Goal: Information Seeking & Learning: Learn about a topic

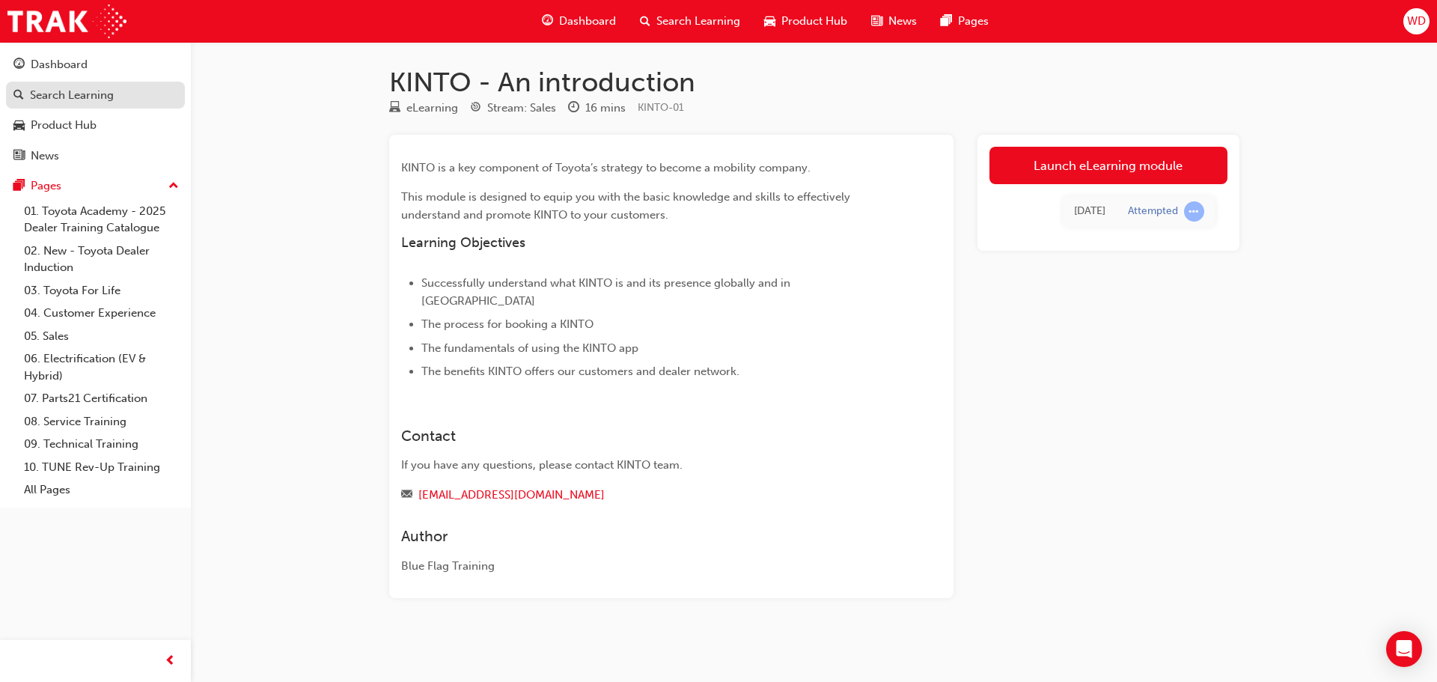
click at [77, 94] on div "Search Learning" at bounding box center [72, 95] width 84 height 17
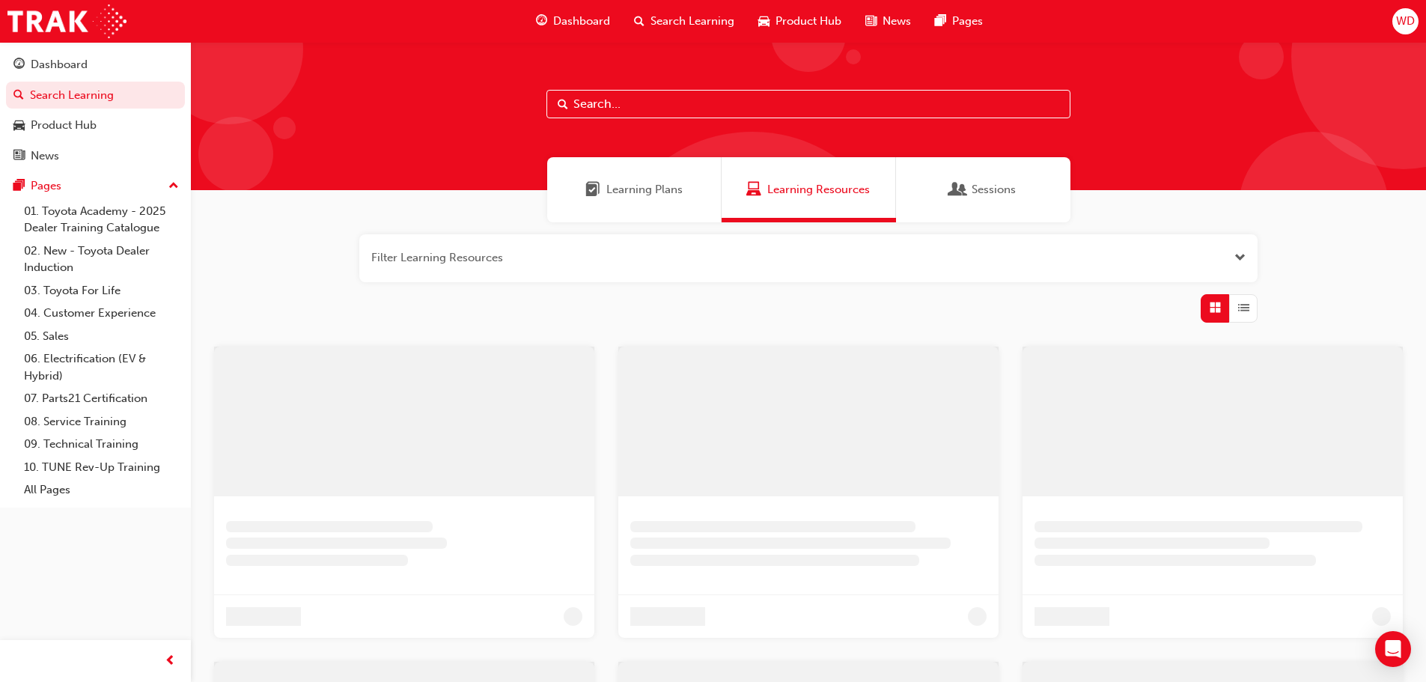
click at [638, 103] on input "text" at bounding box center [809, 104] width 524 height 28
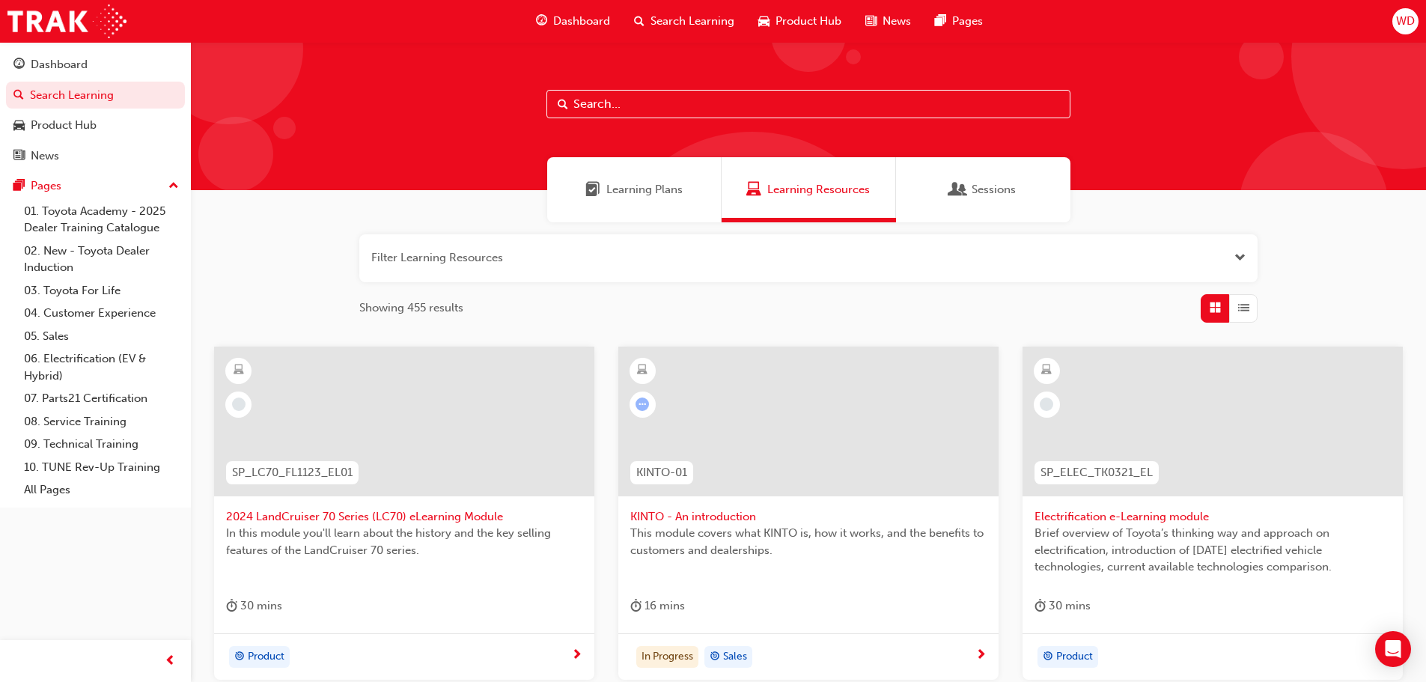
paste input "SPK9102"
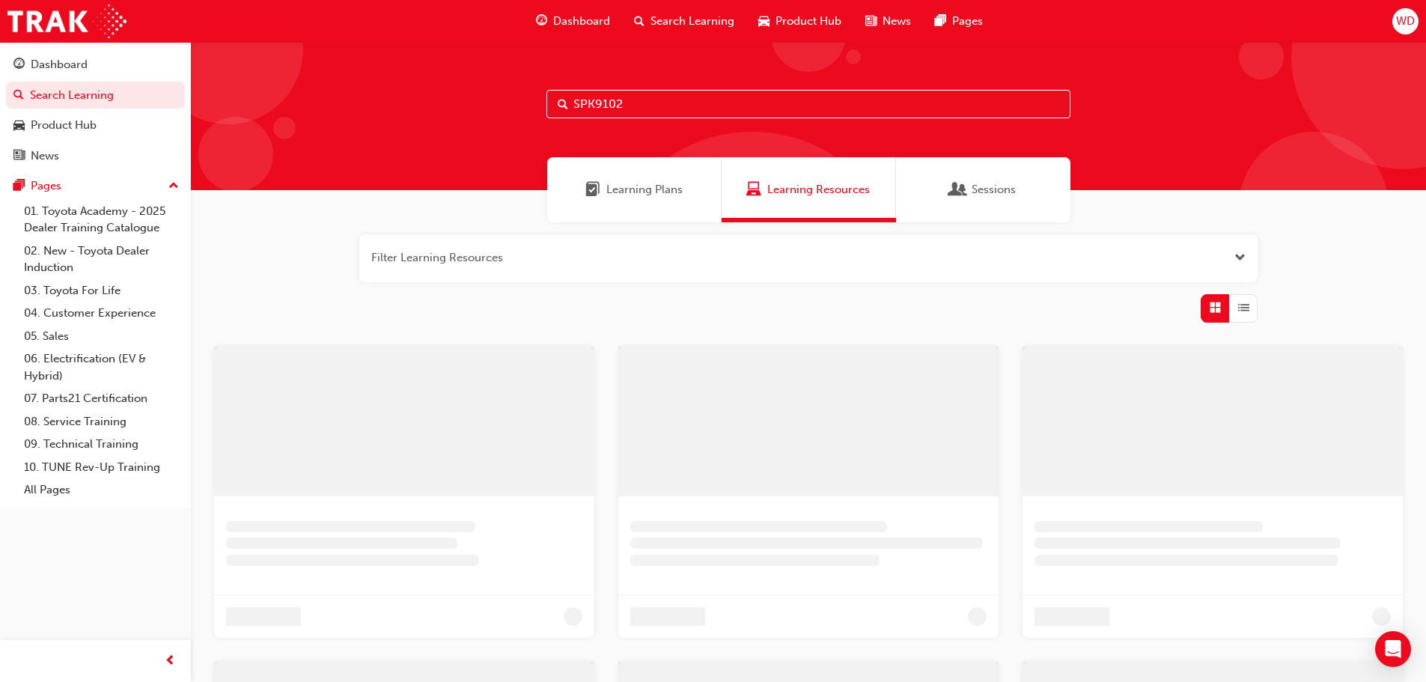
type input "SPK9102"
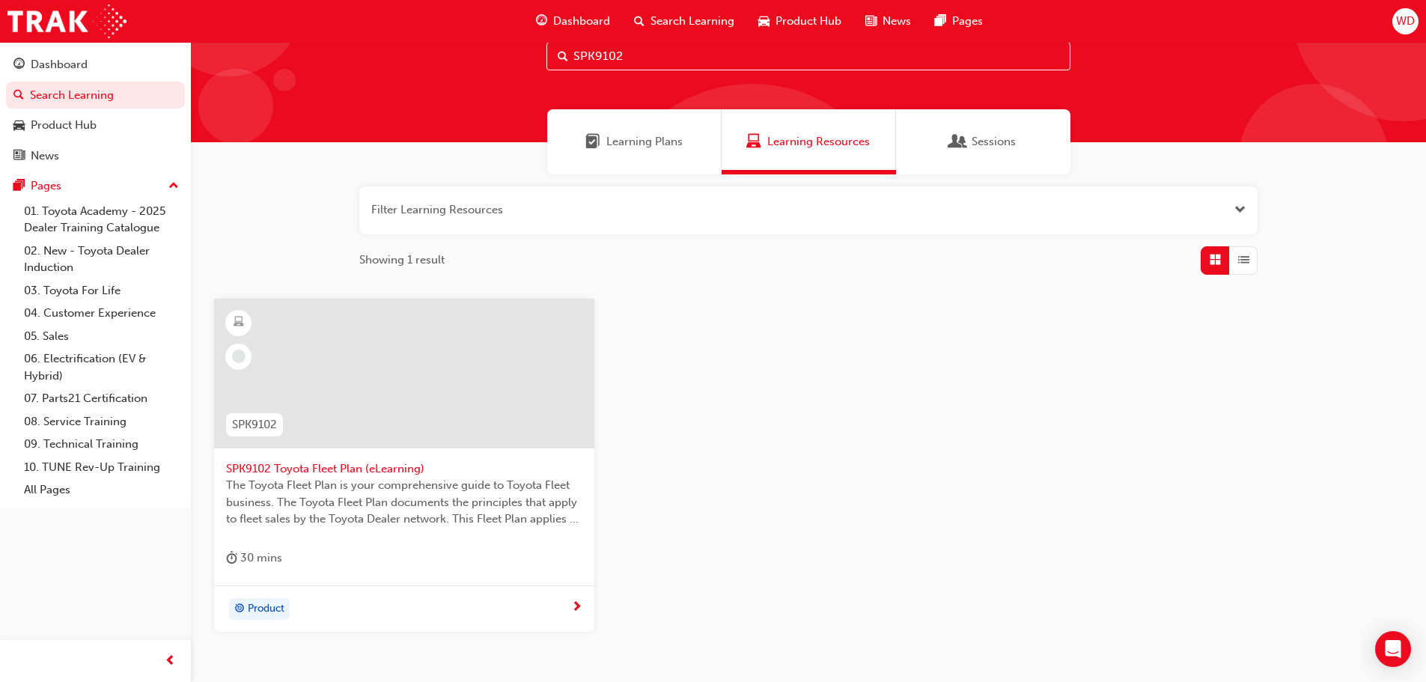
scroll to position [75, 0]
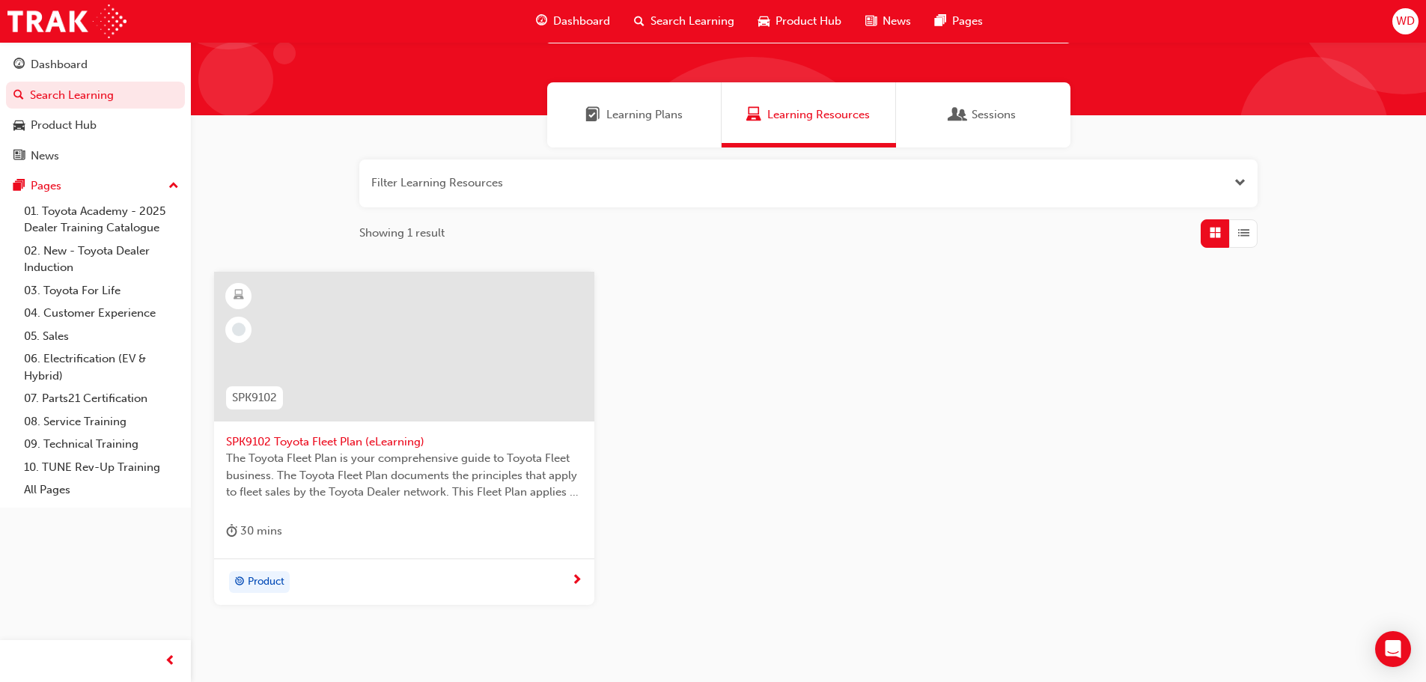
click at [362, 439] on span "SPK9102 Toyota Fleet Plan (eLearning)" at bounding box center [404, 441] width 356 height 17
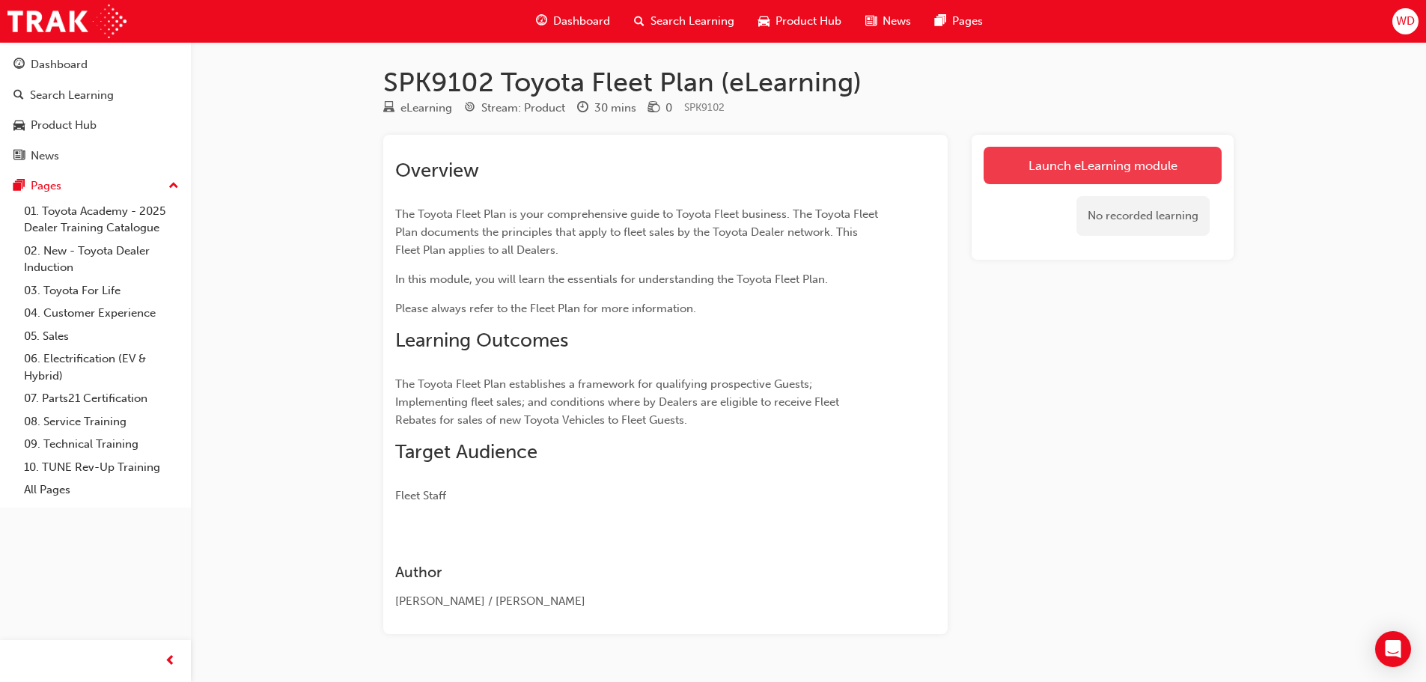
click at [1150, 162] on link "Launch eLearning module" at bounding box center [1103, 165] width 238 height 37
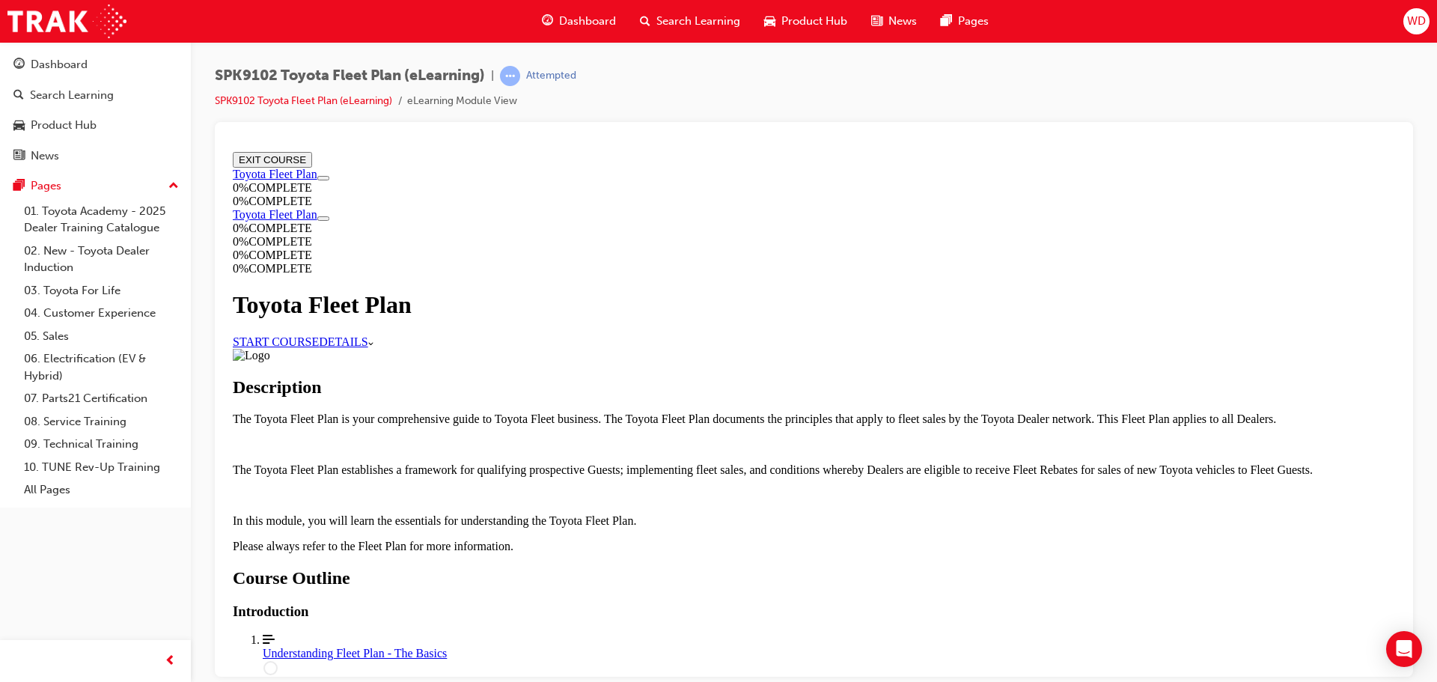
click at [319, 347] on link "START COURSE" at bounding box center [276, 341] width 86 height 13
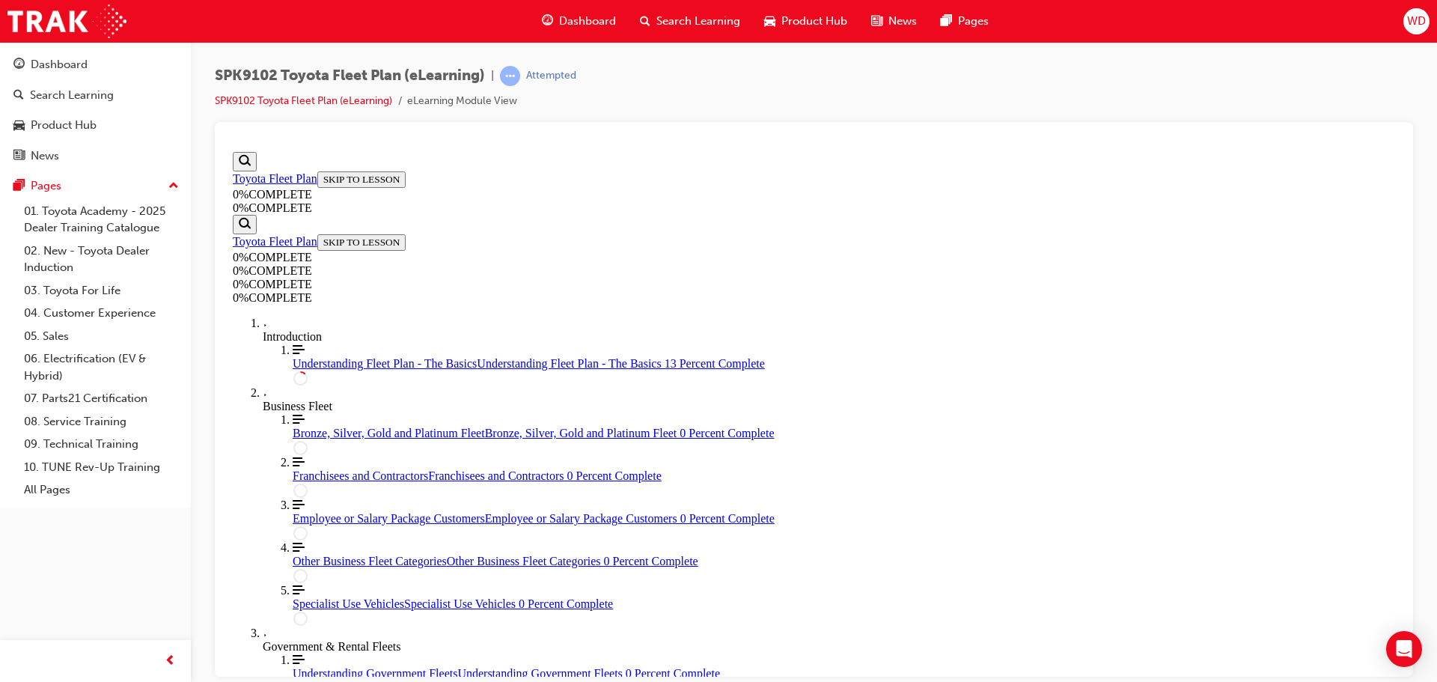
scroll to position [201, 0]
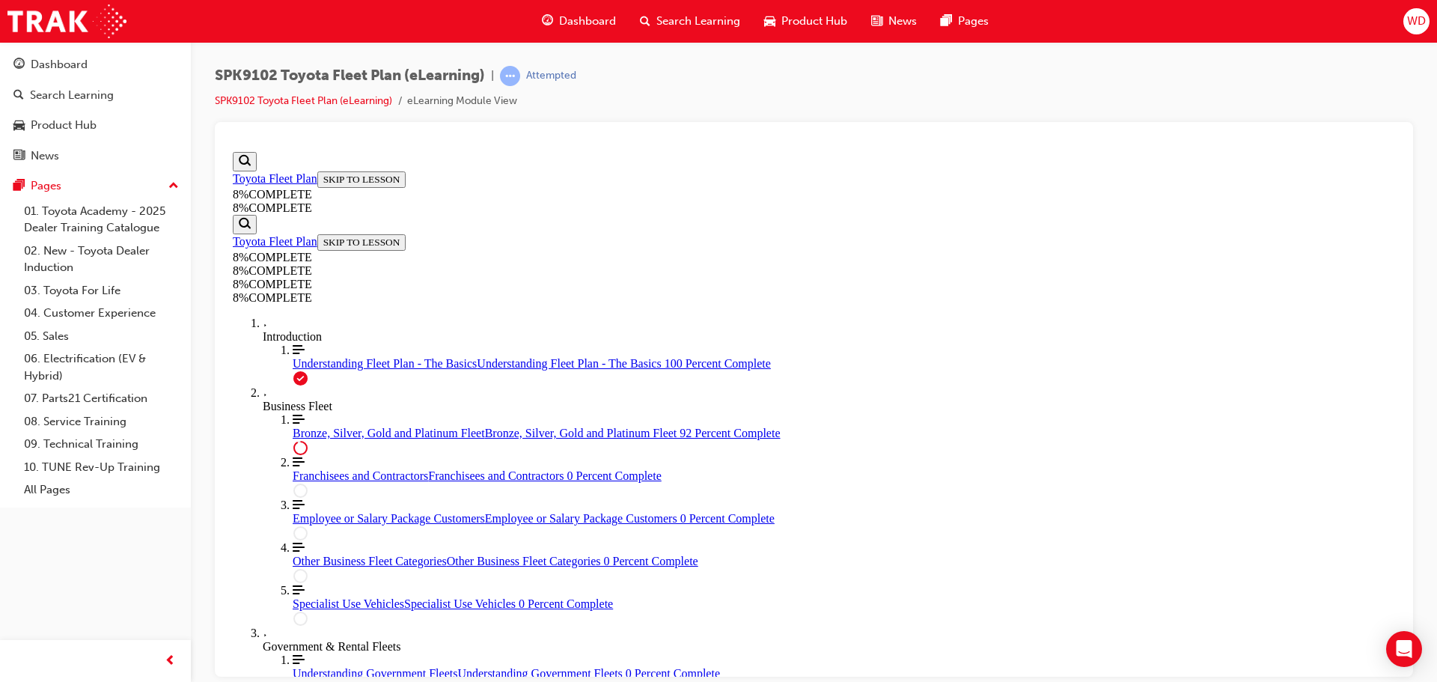
scroll to position [4777, 0]
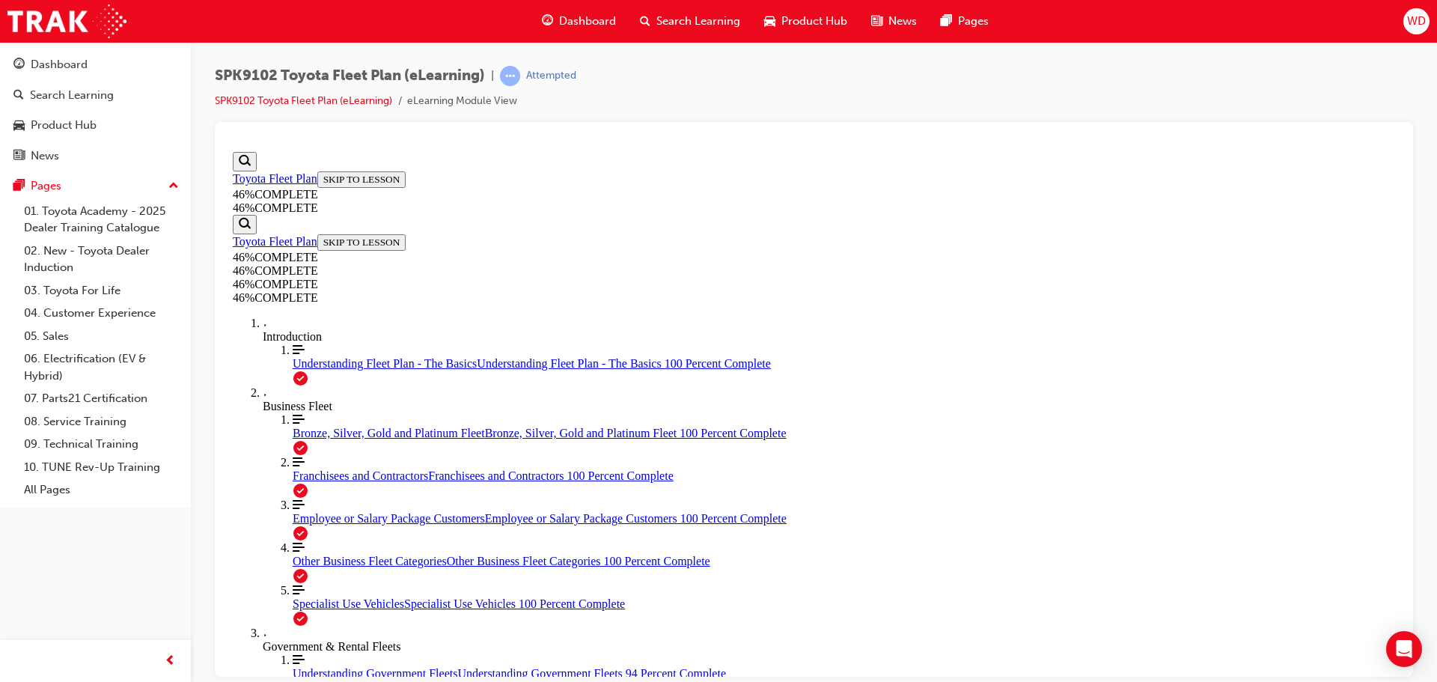
scroll to position [4422, 0]
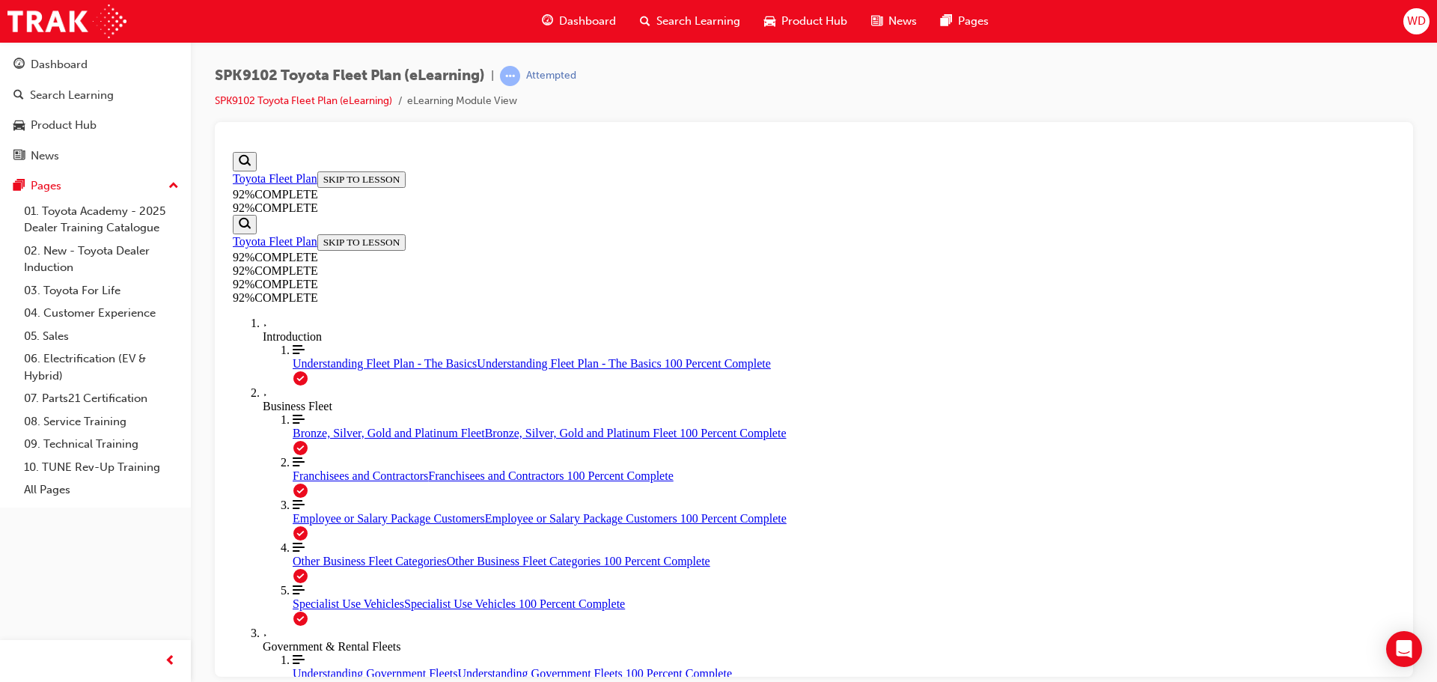
drag, startPoint x: 768, startPoint y: 505, endPoint x: 767, endPoint y: 472, distance: 33.0
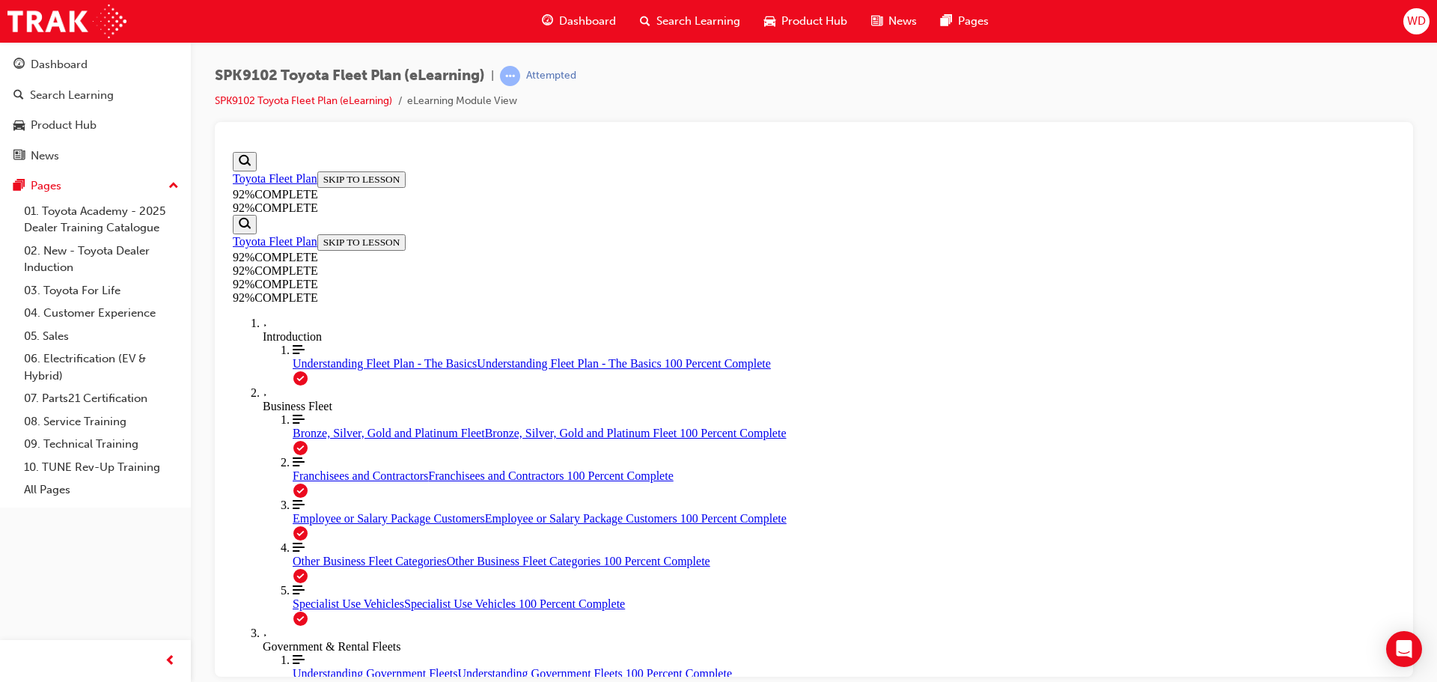
drag, startPoint x: 870, startPoint y: 520, endPoint x: 900, endPoint y: 512, distance: 30.9
drag, startPoint x: 861, startPoint y: 513, endPoint x: 945, endPoint y: 515, distance: 83.9
drag, startPoint x: 816, startPoint y: 430, endPoint x: 842, endPoint y: 368, distance: 66.7
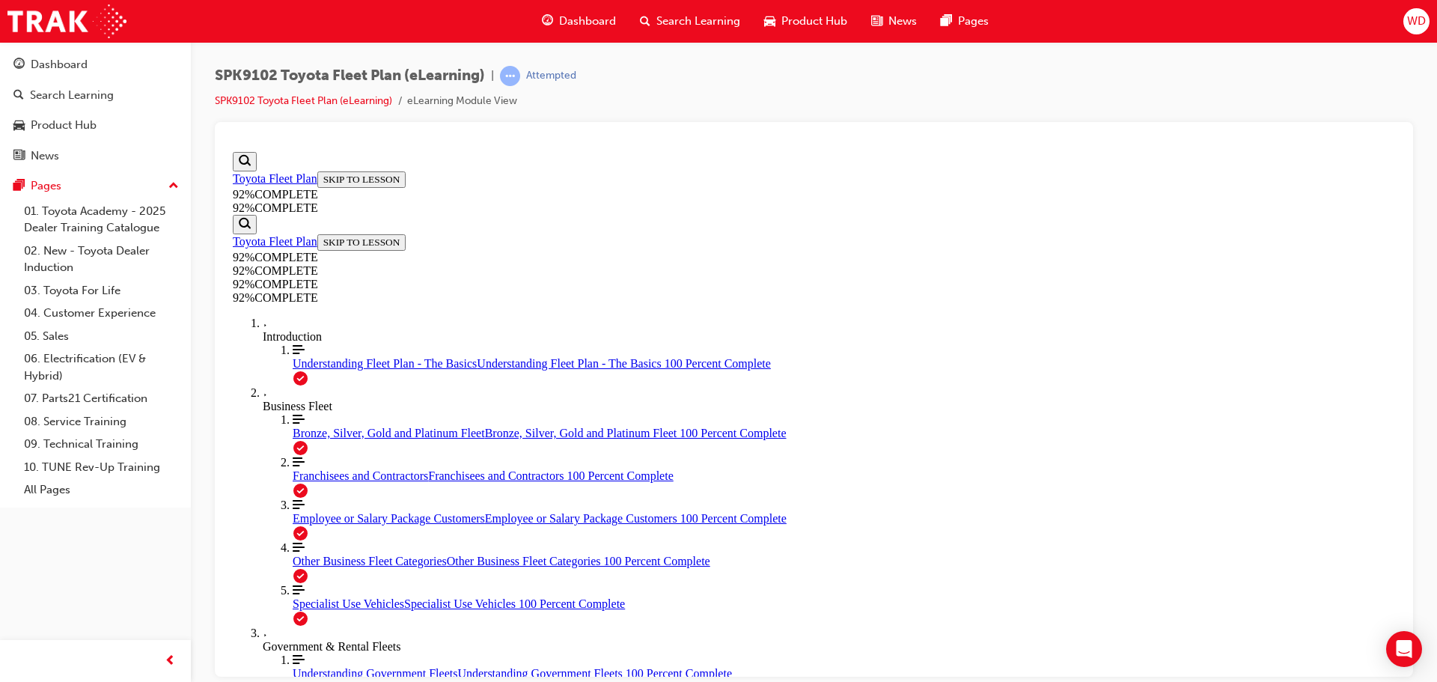
drag, startPoint x: 849, startPoint y: 367, endPoint x: 897, endPoint y: 366, distance: 47.9
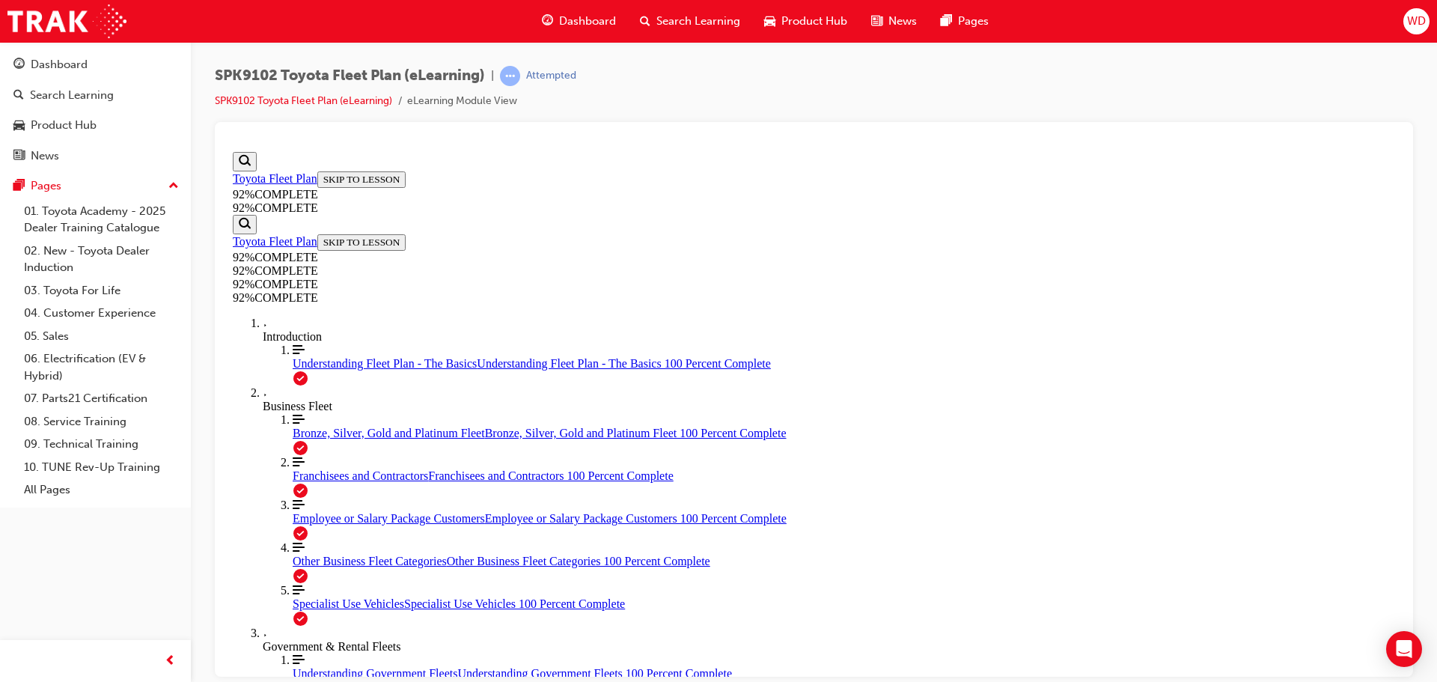
scroll to position [127, 0]
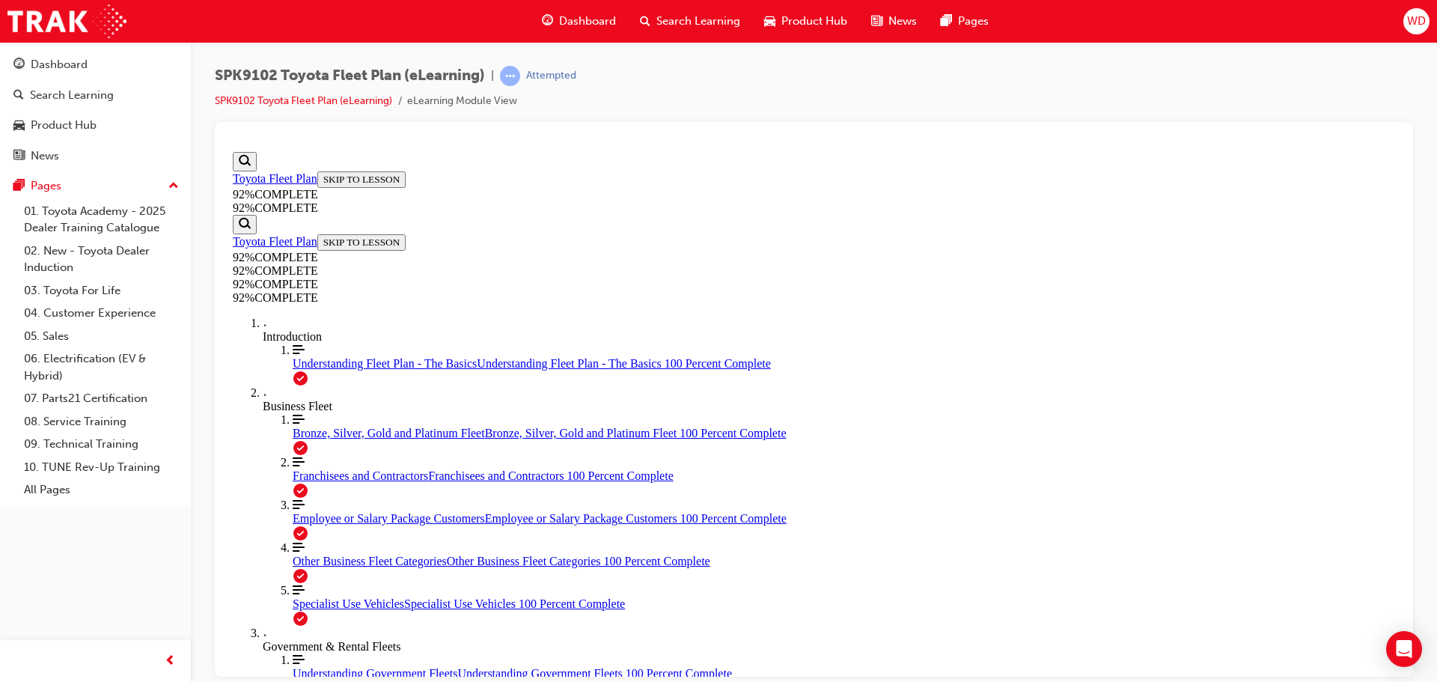
scroll to position [55, 0]
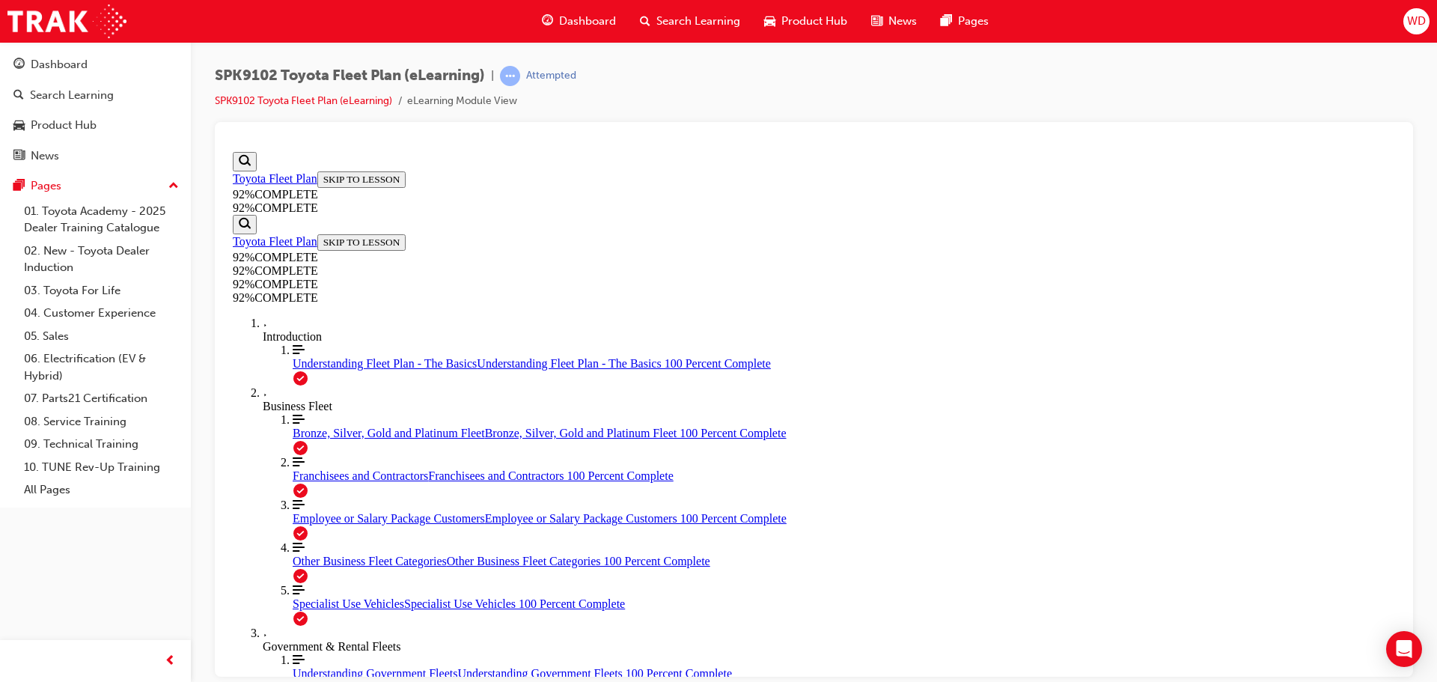
scroll to position [55, 0]
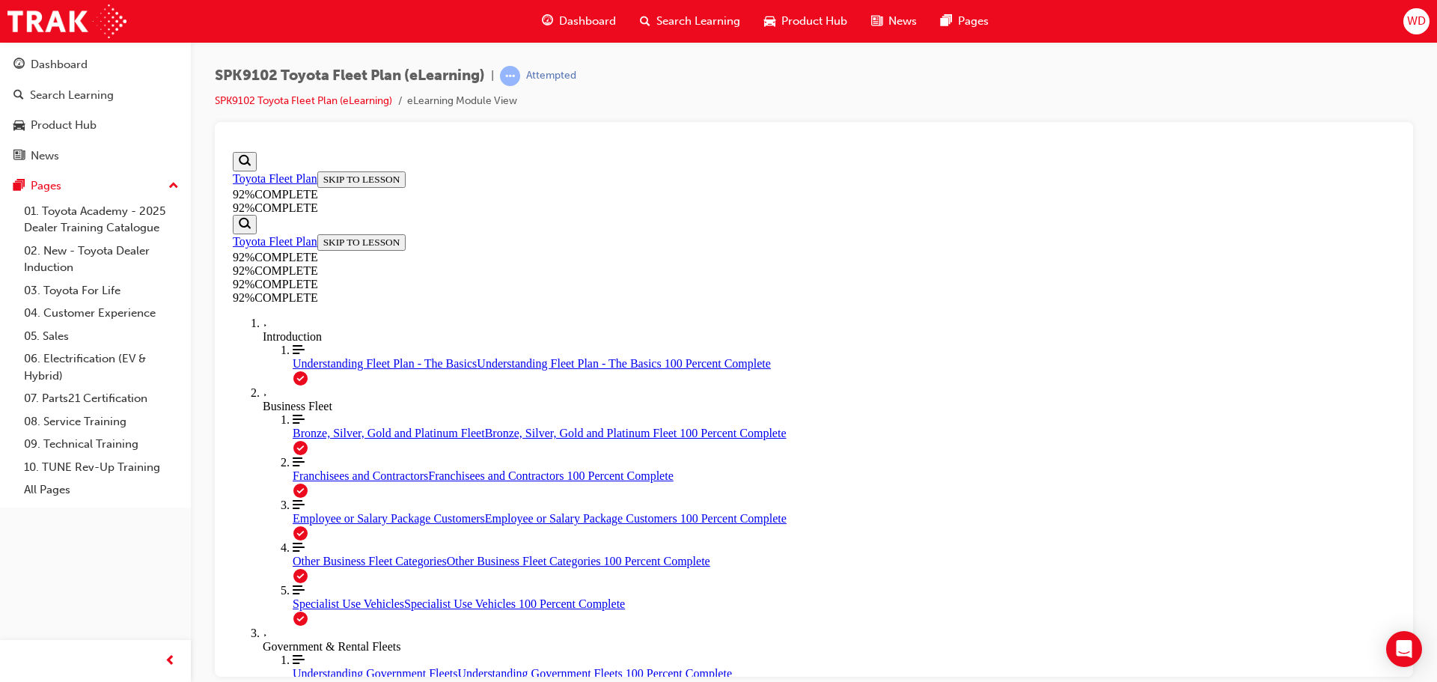
scroll to position [55, 0]
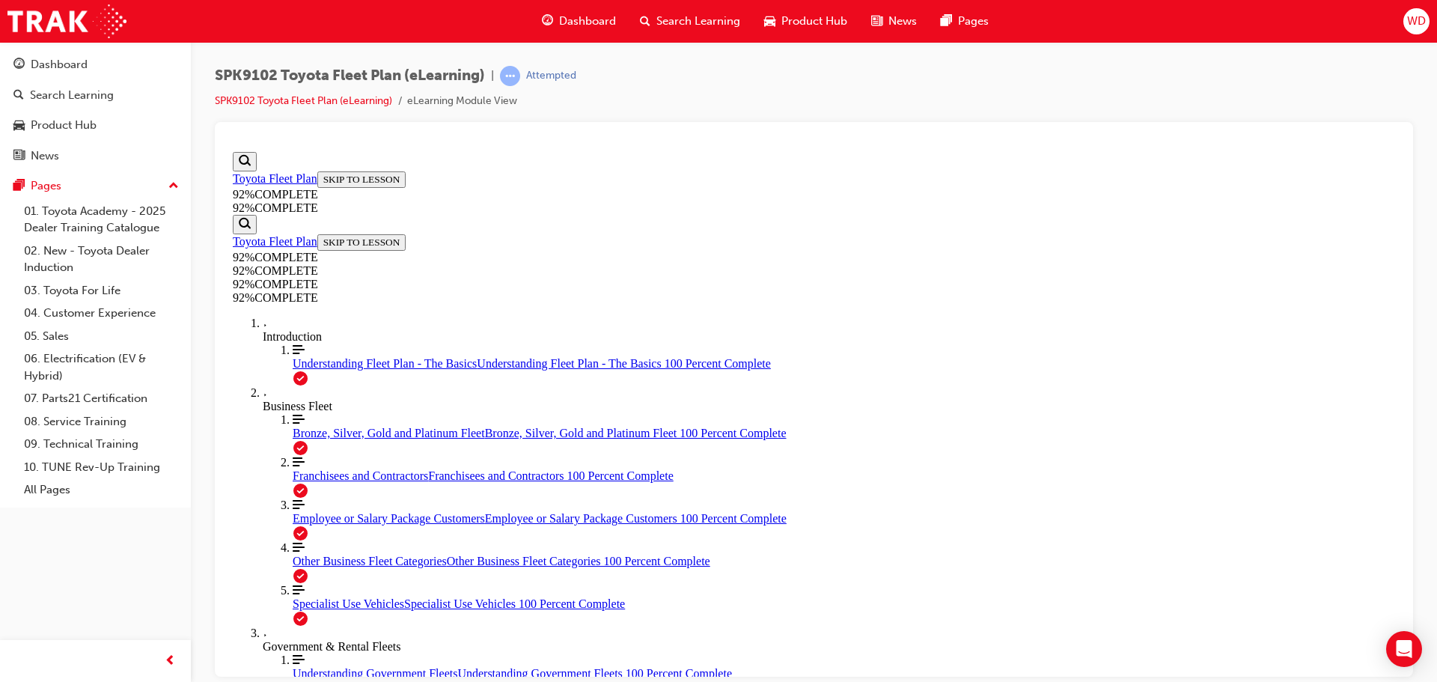
scroll to position [161, 0]
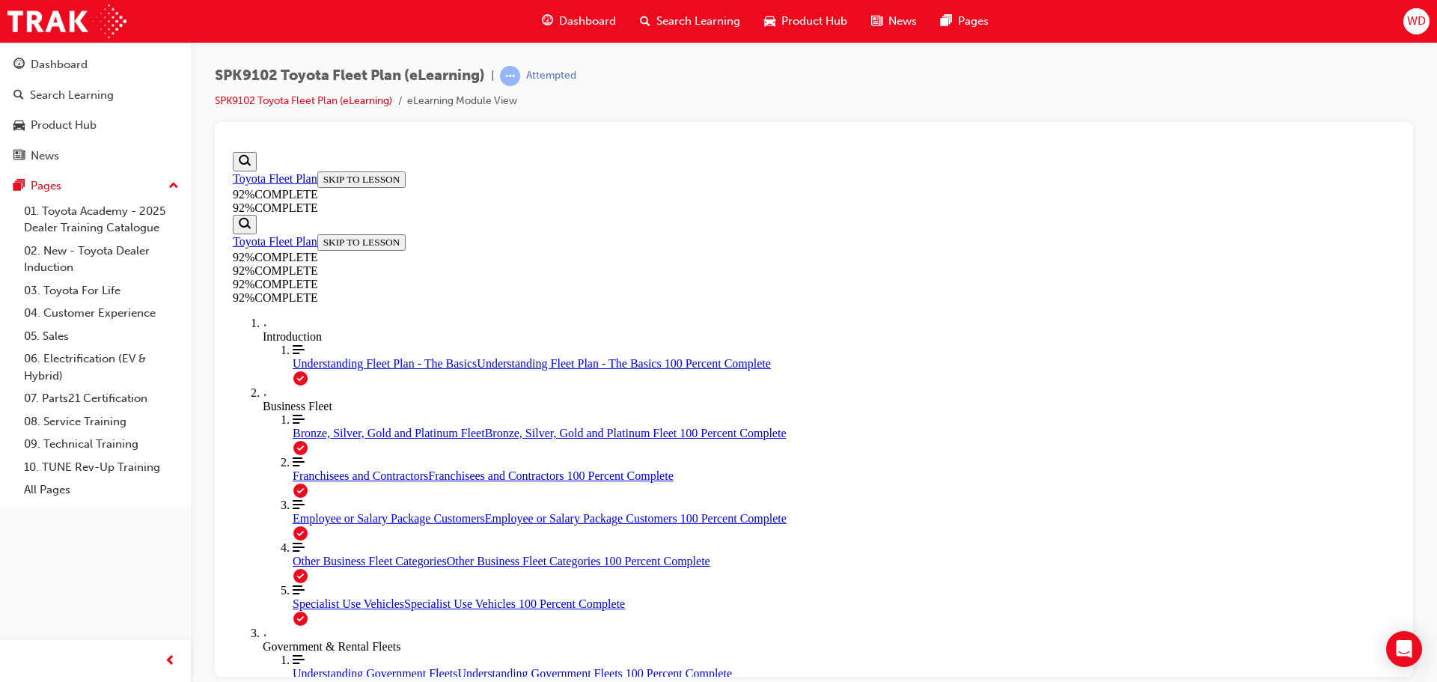
scroll to position [243, 0]
